Goal: Navigation & Orientation: Go to known website

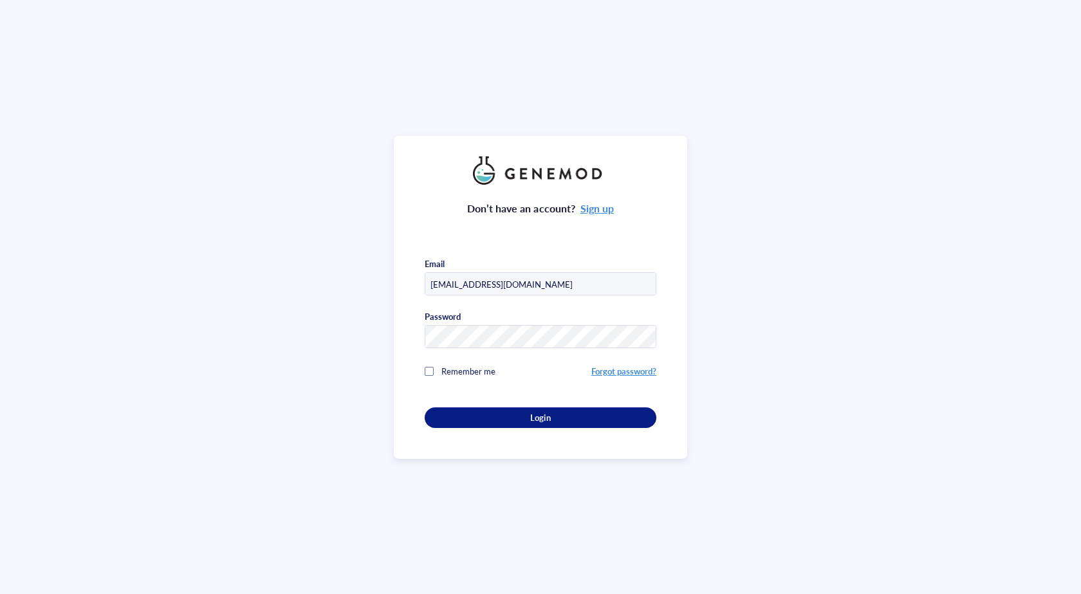
click at [495, 417] on div "Login" at bounding box center [540, 418] width 190 height 12
